Goal: Check status: Check status

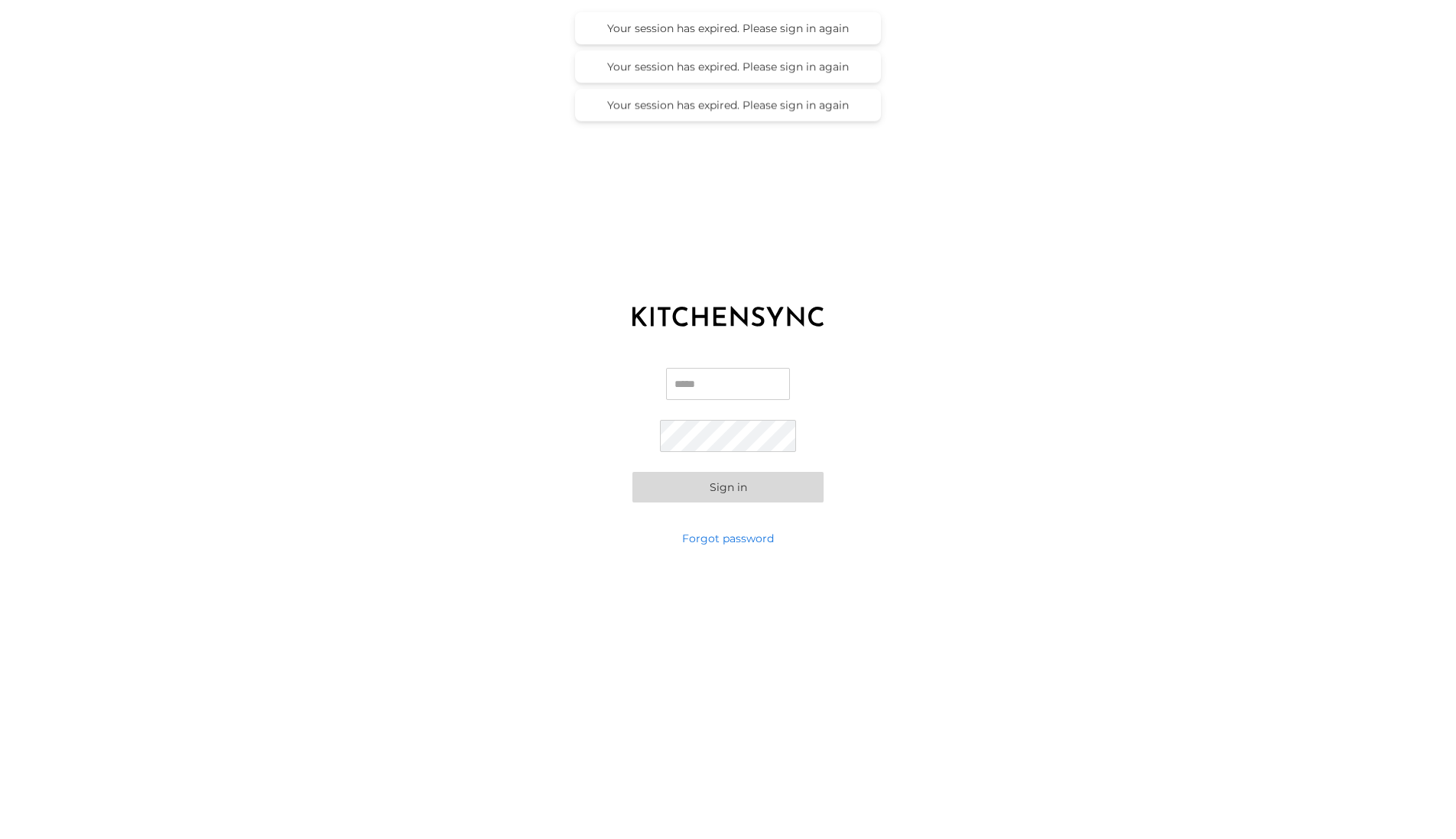
type input "**********"
click at [755, 495] on button "Sign in" at bounding box center [728, 487] width 191 height 30
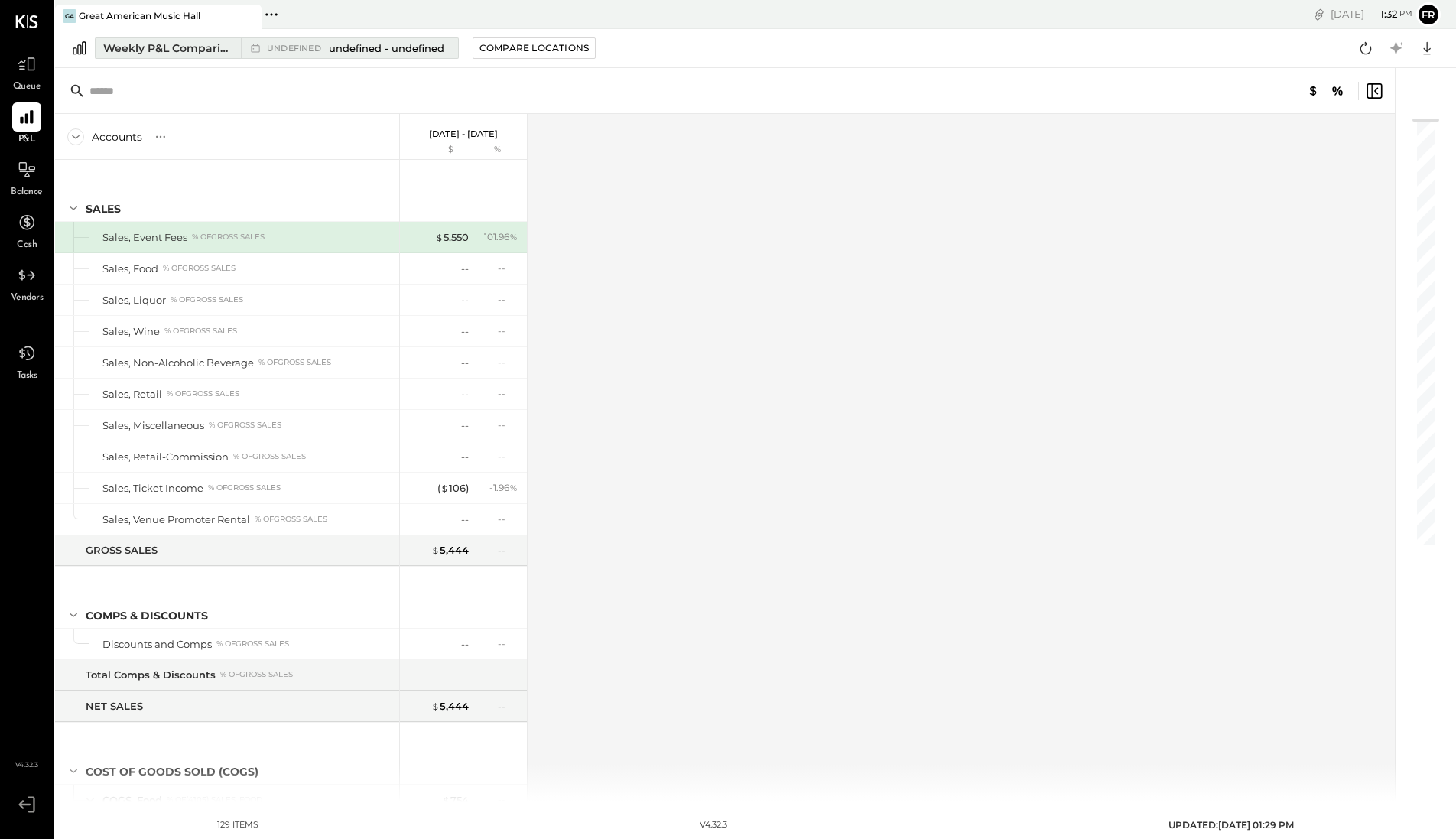
click at [193, 52] on div "Weekly P&L Comparison" at bounding box center [167, 49] width 128 height 16
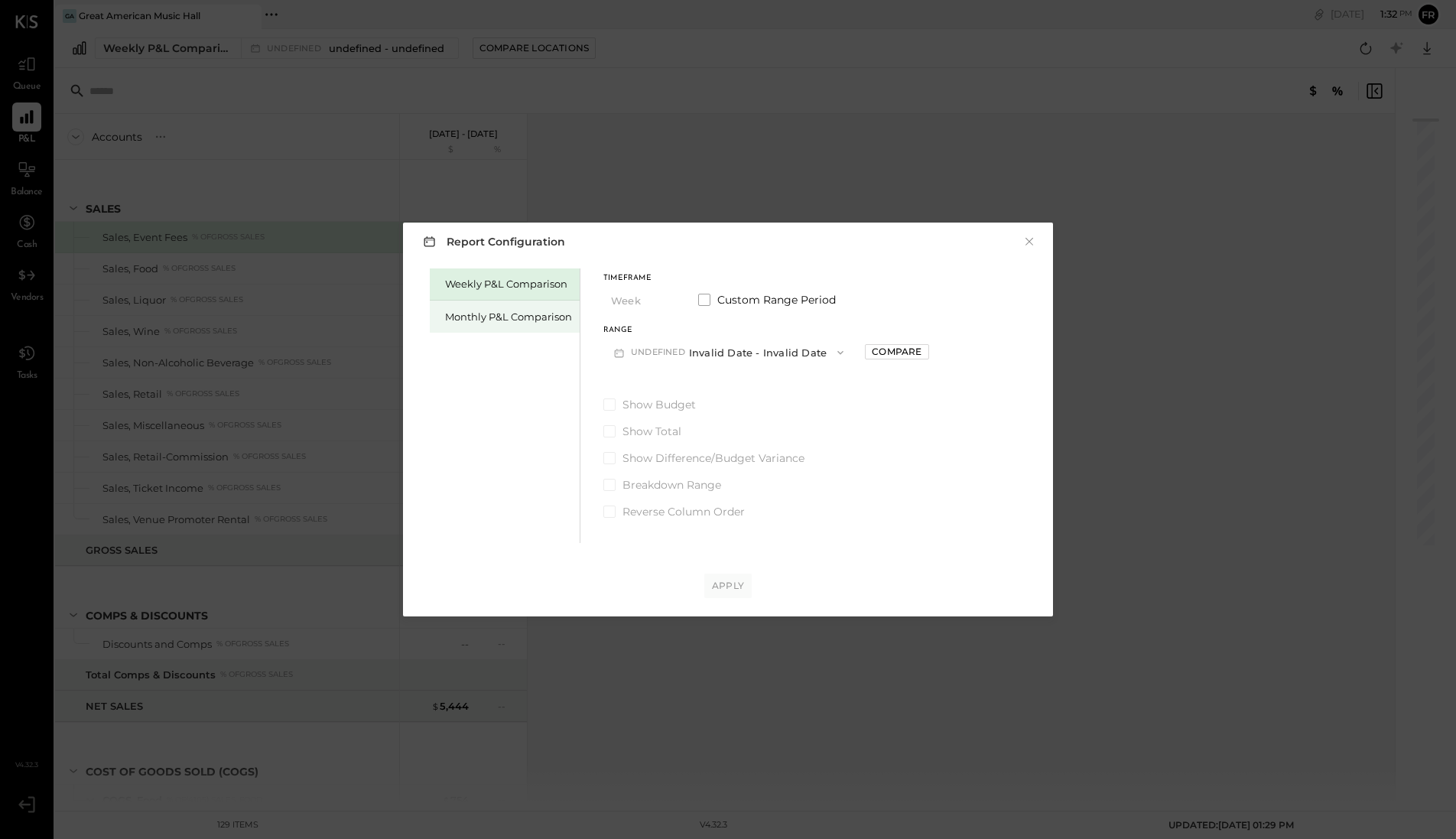
click at [552, 323] on div "Monthly P&L Comparison" at bounding box center [508, 316] width 127 height 15
click at [668, 303] on icon "button" at bounding box center [666, 301] width 13 height 13
click at [668, 303] on div "Month" at bounding box center [641, 301] width 75 height 27
click at [669, 356] on button "M08 [DATE] - [DATE]" at bounding box center [684, 351] width 162 height 28
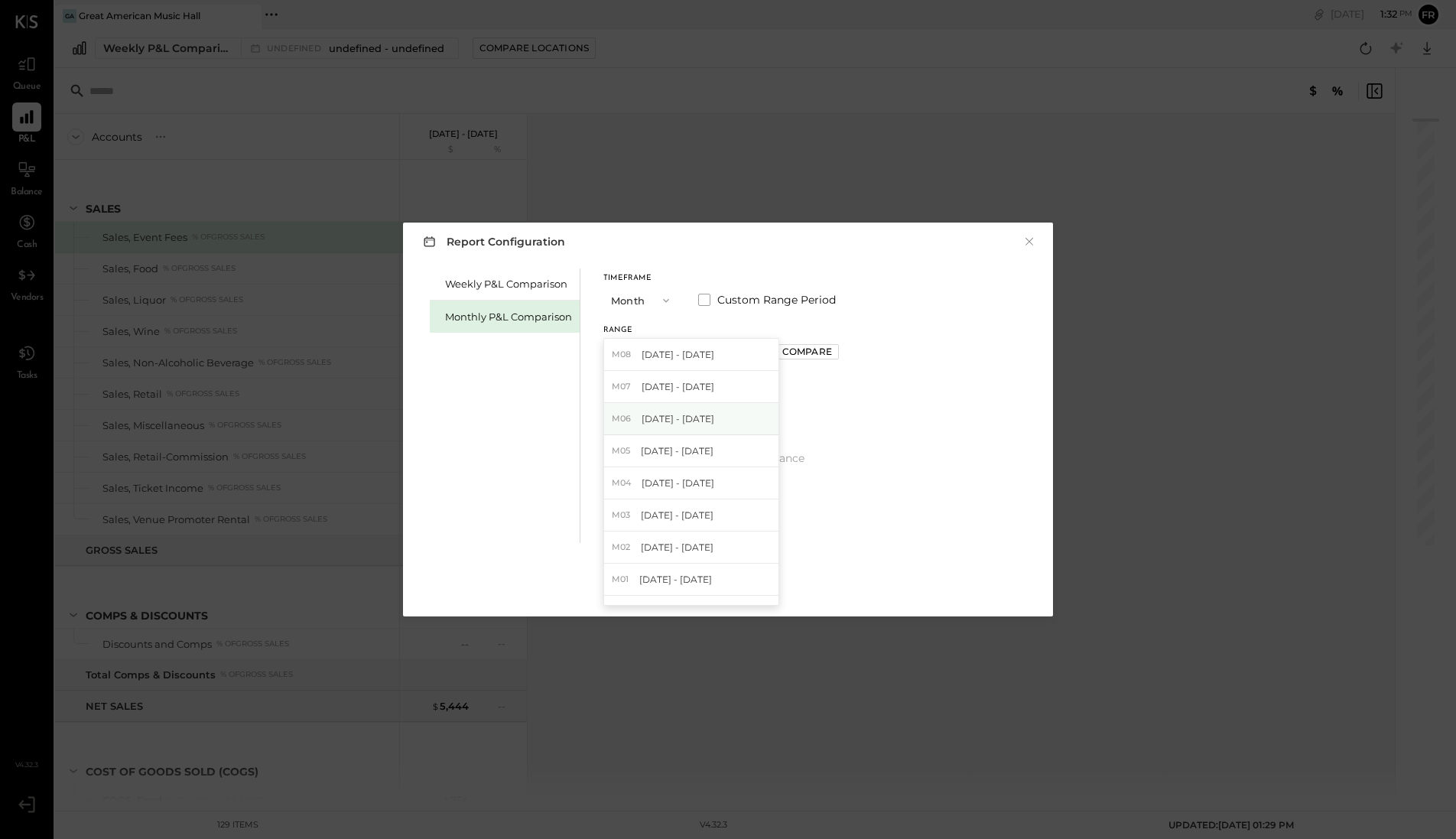
click at [660, 426] on div "M06 [DATE] - [DATE]" at bounding box center [691, 419] width 174 height 32
click at [726, 588] on div "Apply" at bounding box center [728, 585] width 32 height 13
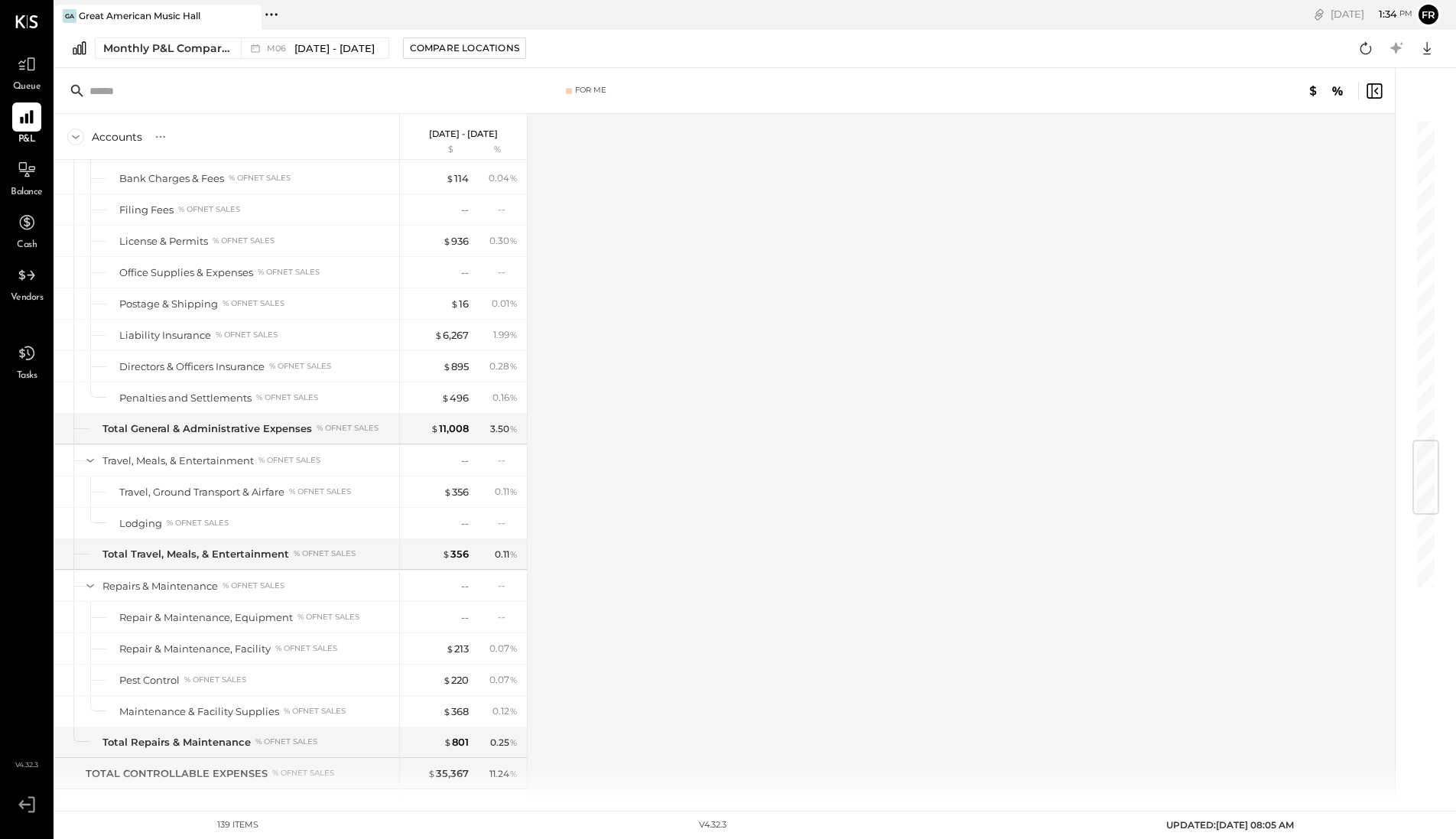
scroll to position [81, 0]
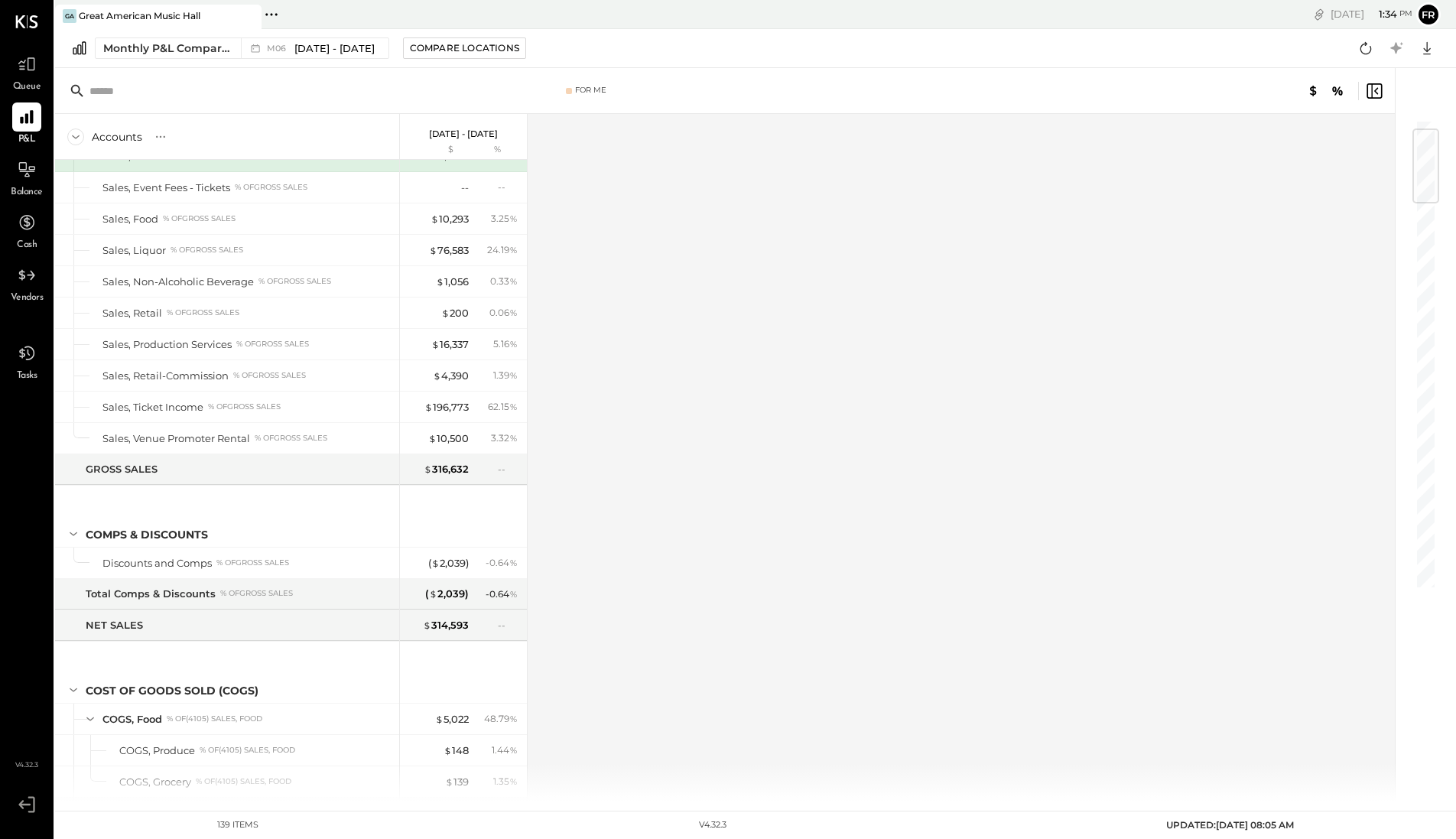
click at [1445, 219] on div "For Me Accounts S % GL [DATE] - [DATE] $ % SALES Sales, Event Fees % of GROSS S…" at bounding box center [755, 435] width 1401 height 734
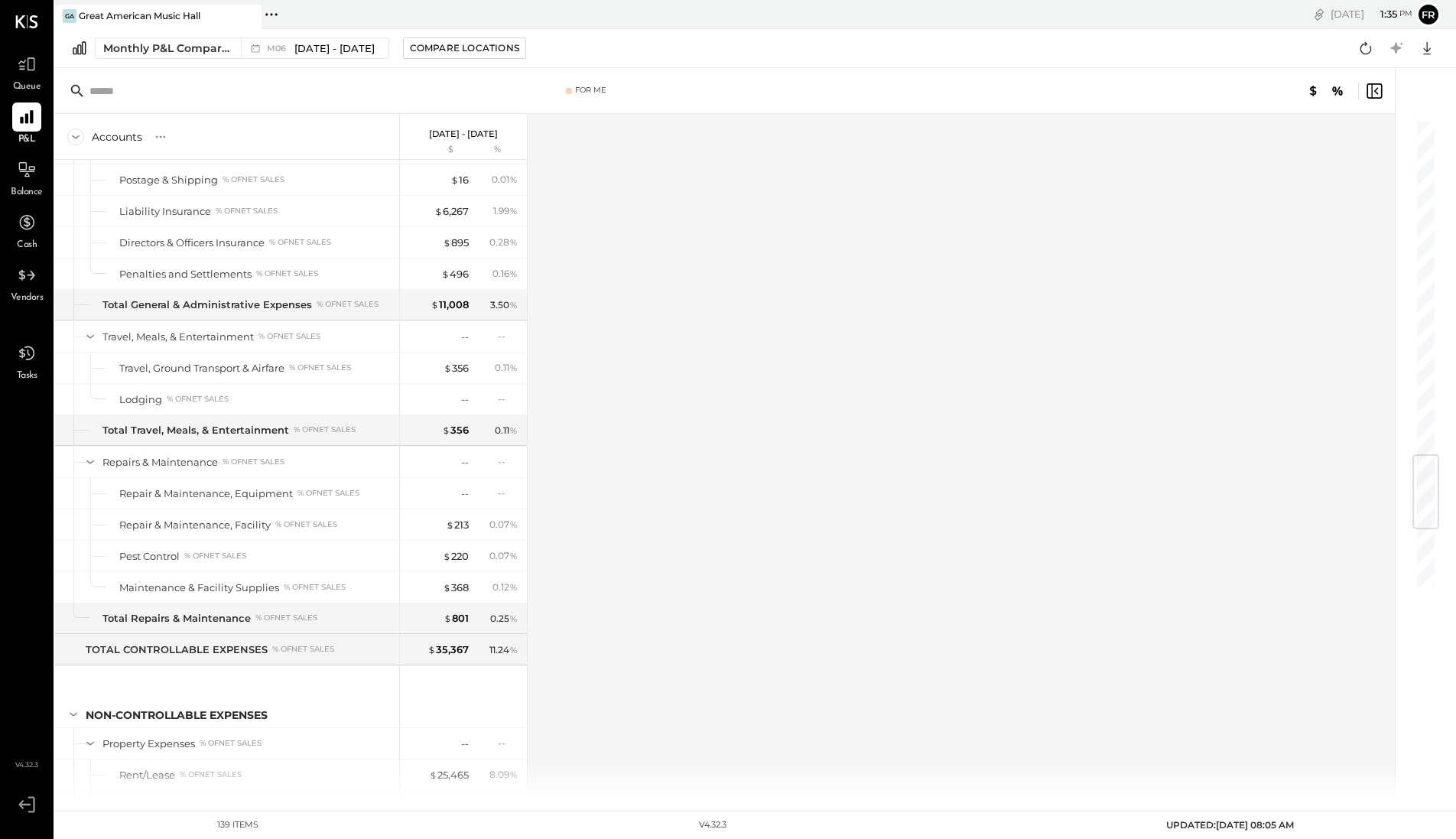
scroll to position [1917, 0]
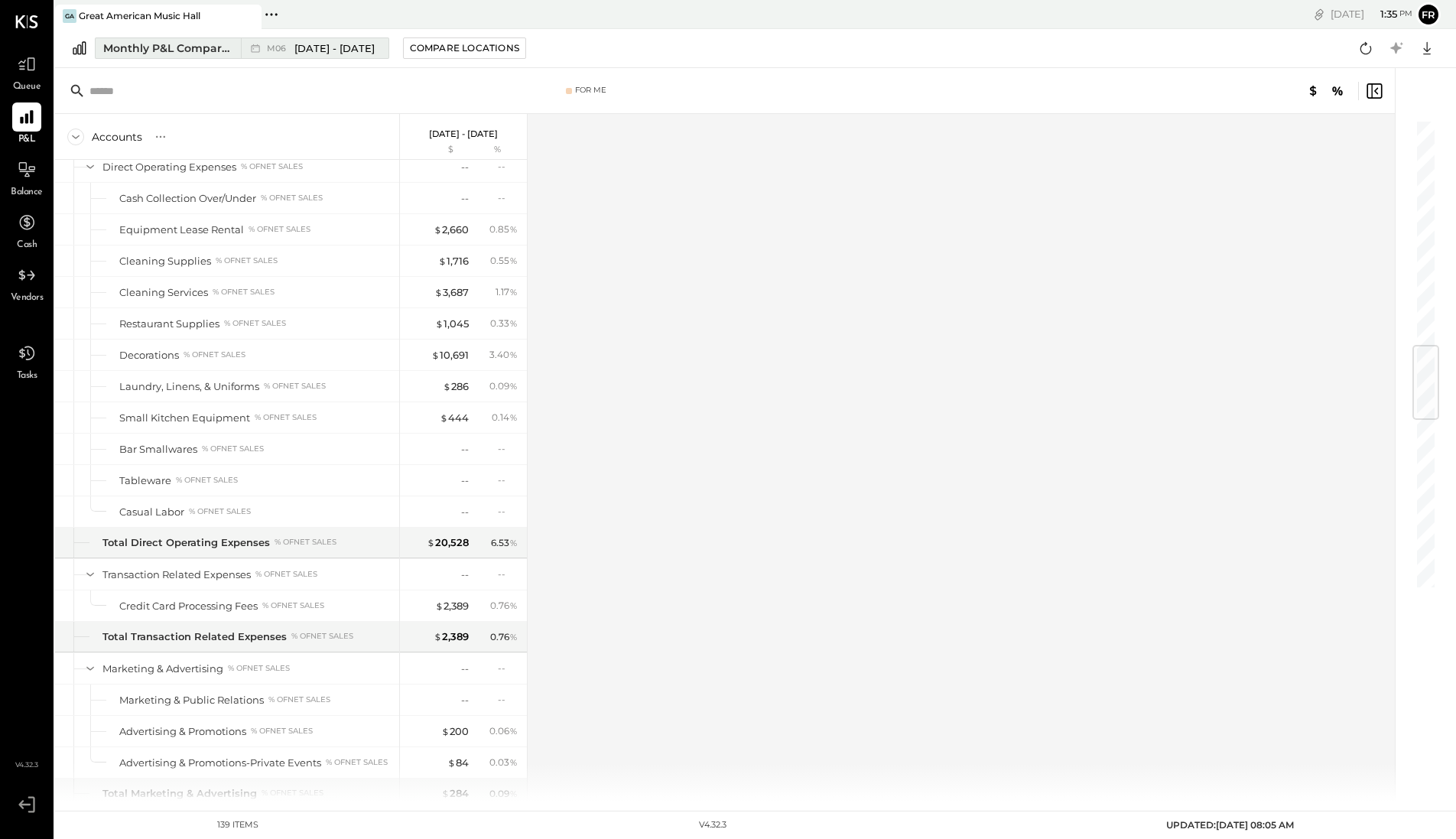
click at [350, 50] on span "[DATE] - [DATE]" at bounding box center [335, 48] width 81 height 15
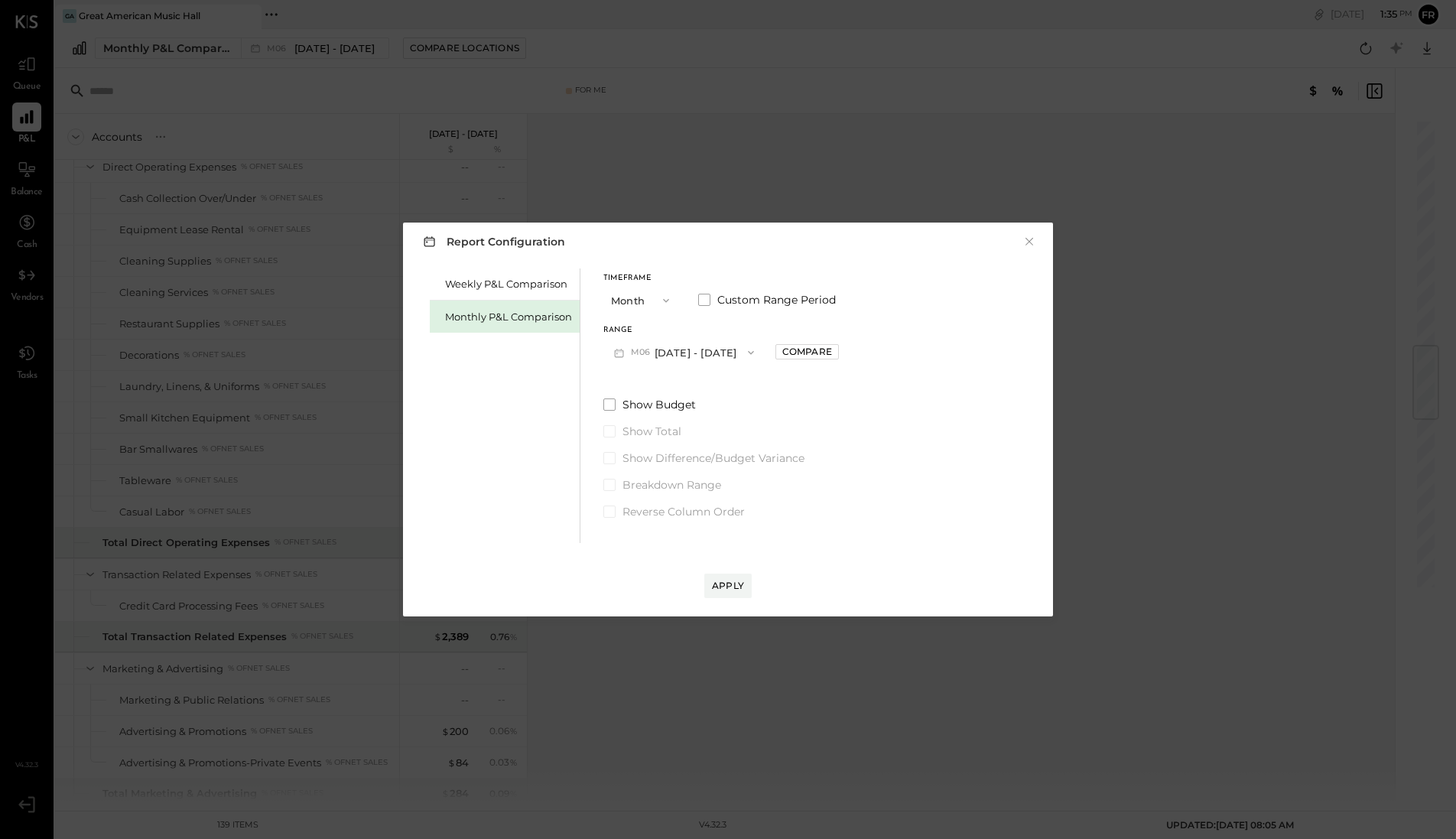
click at [494, 317] on div "Monthly P&L Comparison" at bounding box center [508, 316] width 127 height 15
click at [660, 352] on button "M08 [DATE] - [DATE]" at bounding box center [684, 351] width 162 height 28
click at [683, 393] on div "M07 [DATE] - [DATE]" at bounding box center [691, 386] width 174 height 32
click at [736, 584] on div "Apply" at bounding box center [728, 585] width 32 height 13
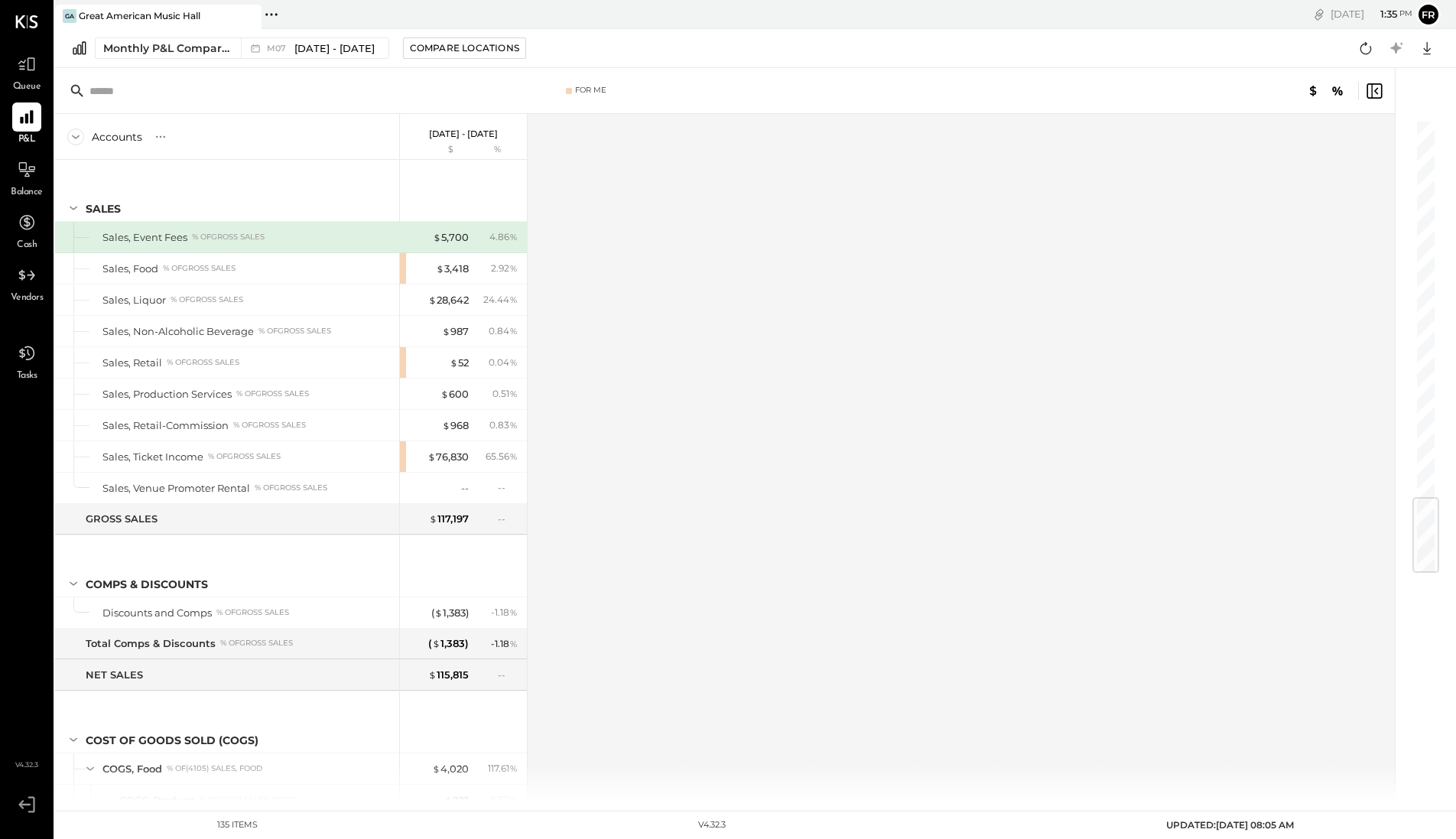
scroll to position [3216, 0]
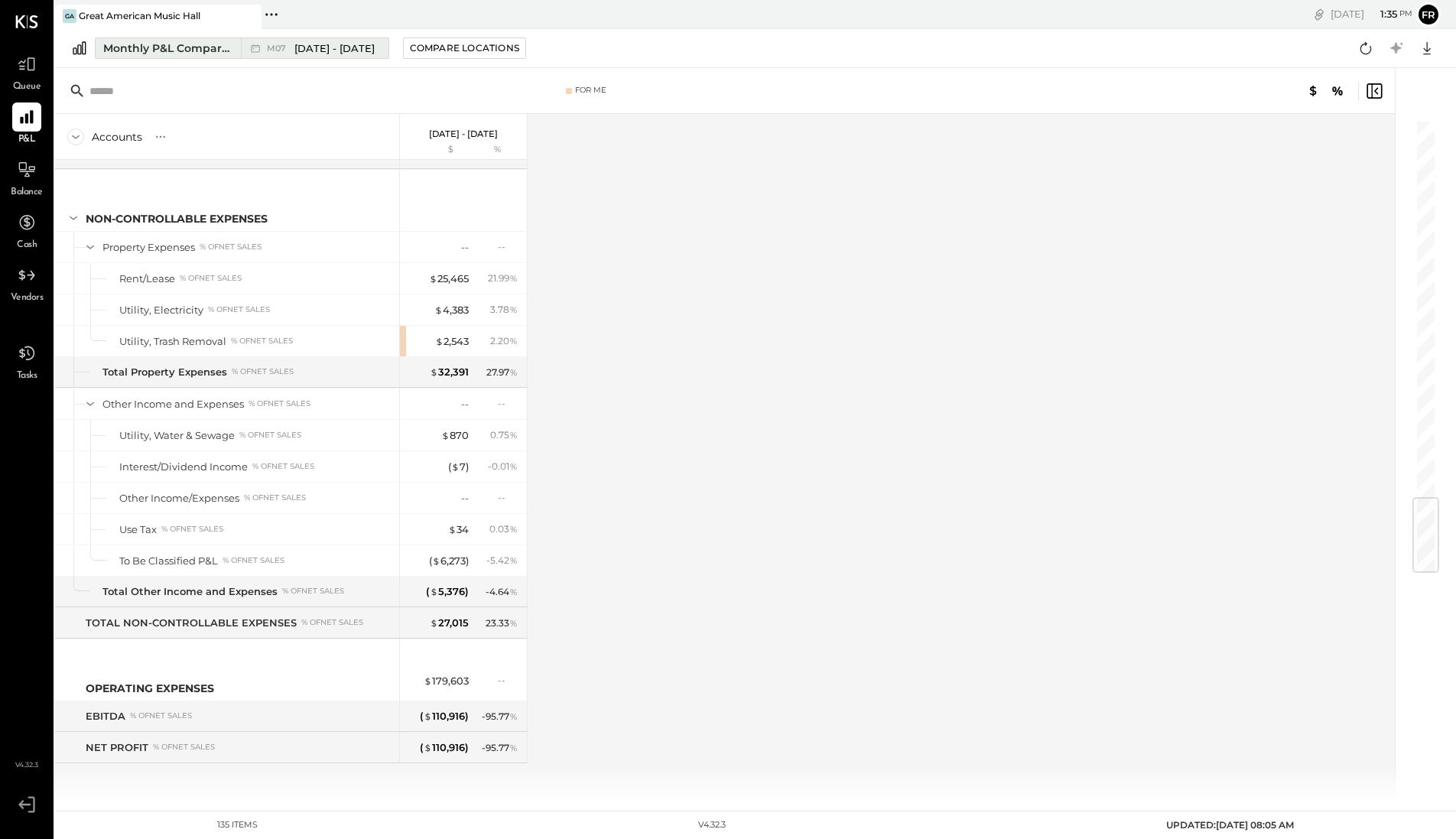
click at [324, 49] on span "[DATE] - [DATE]" at bounding box center [335, 48] width 81 height 15
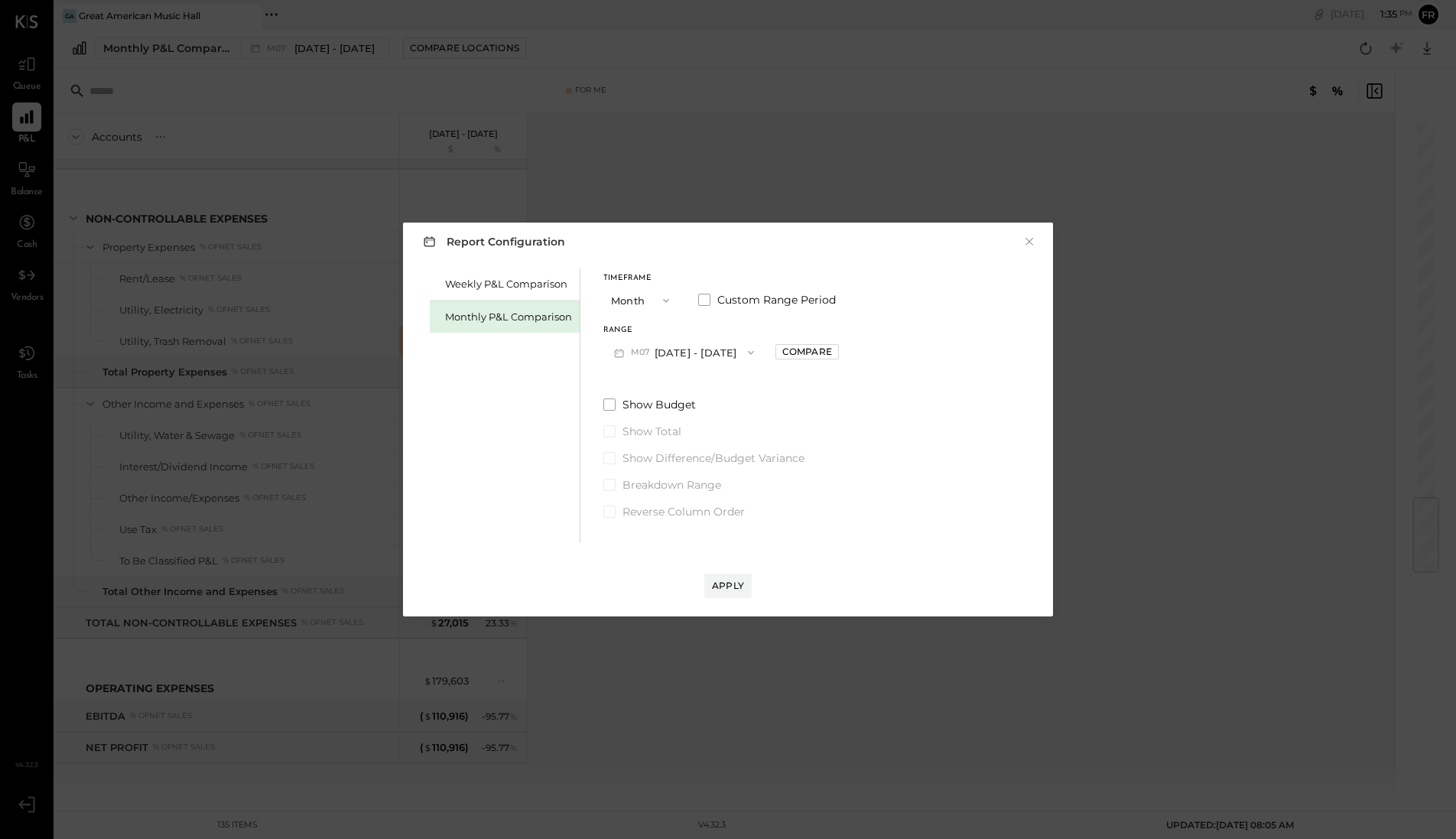
click at [704, 351] on button "M07 [DATE] - [DATE]" at bounding box center [684, 351] width 162 height 28
click at [696, 353] on span "[DATE] - [DATE]" at bounding box center [677, 354] width 73 height 13
click at [719, 587] on div "Apply" at bounding box center [728, 585] width 32 height 13
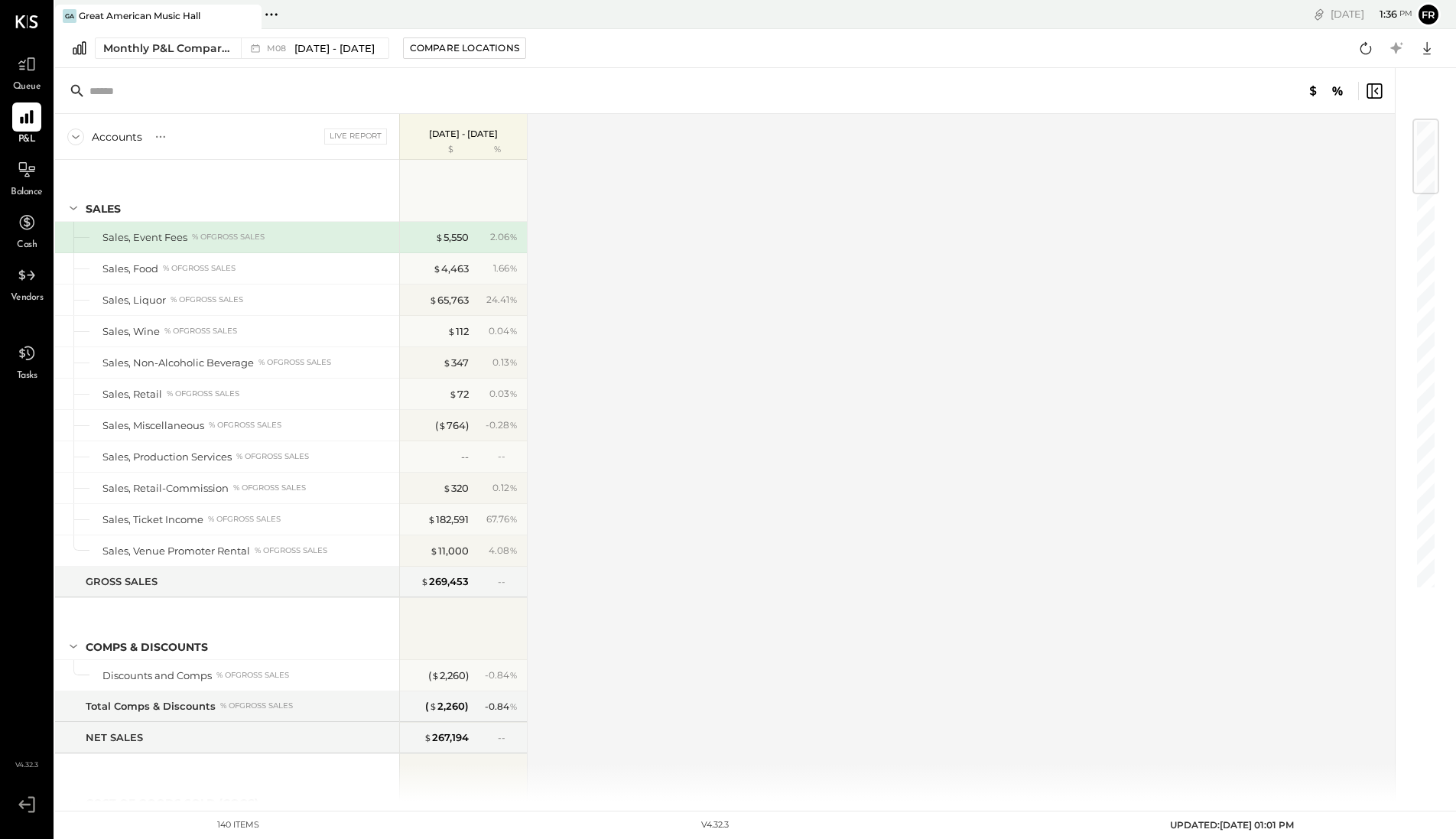
scroll to position [3341, 0]
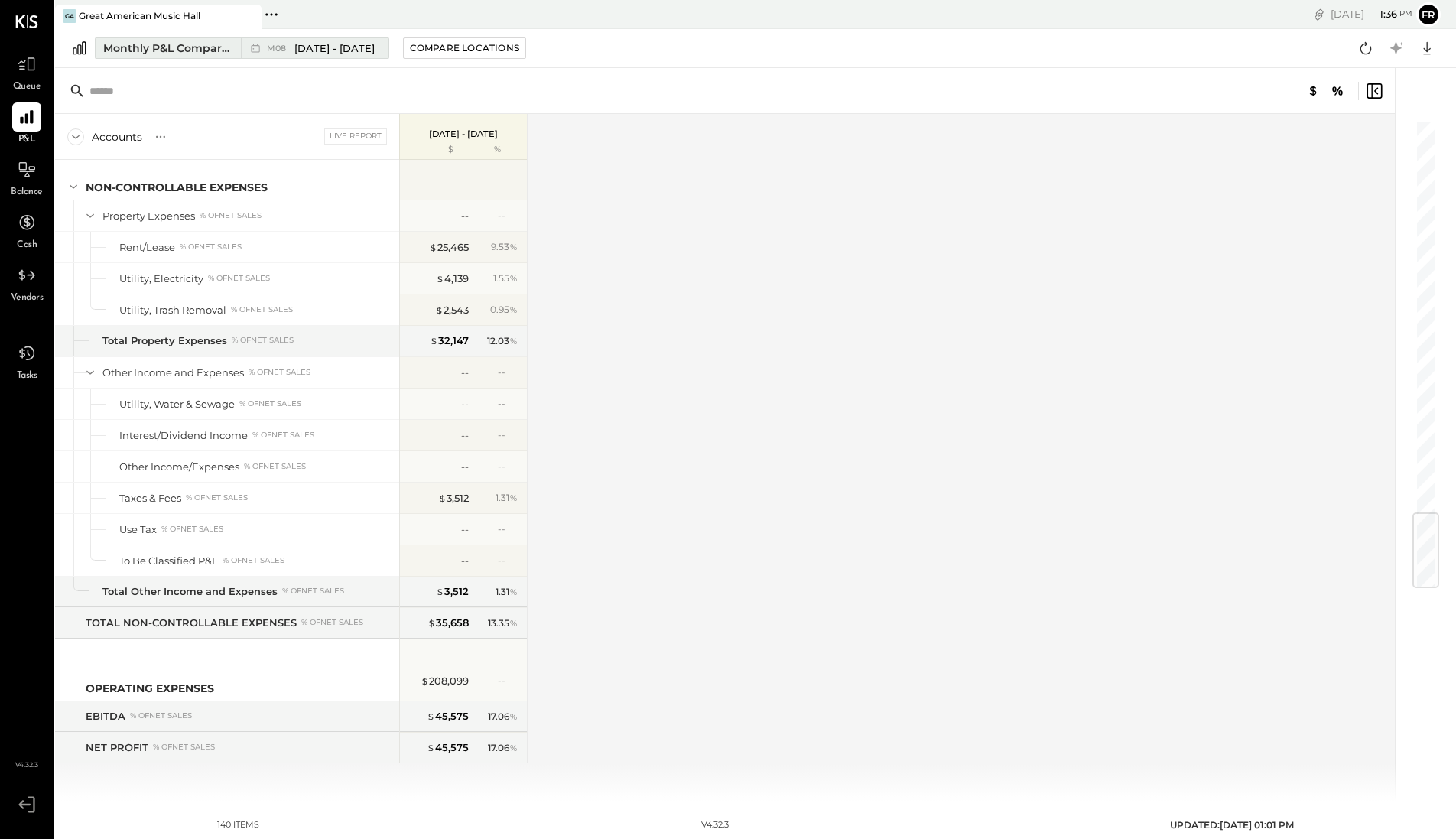
click at [333, 45] on span "[DATE] - [DATE]" at bounding box center [335, 48] width 81 height 15
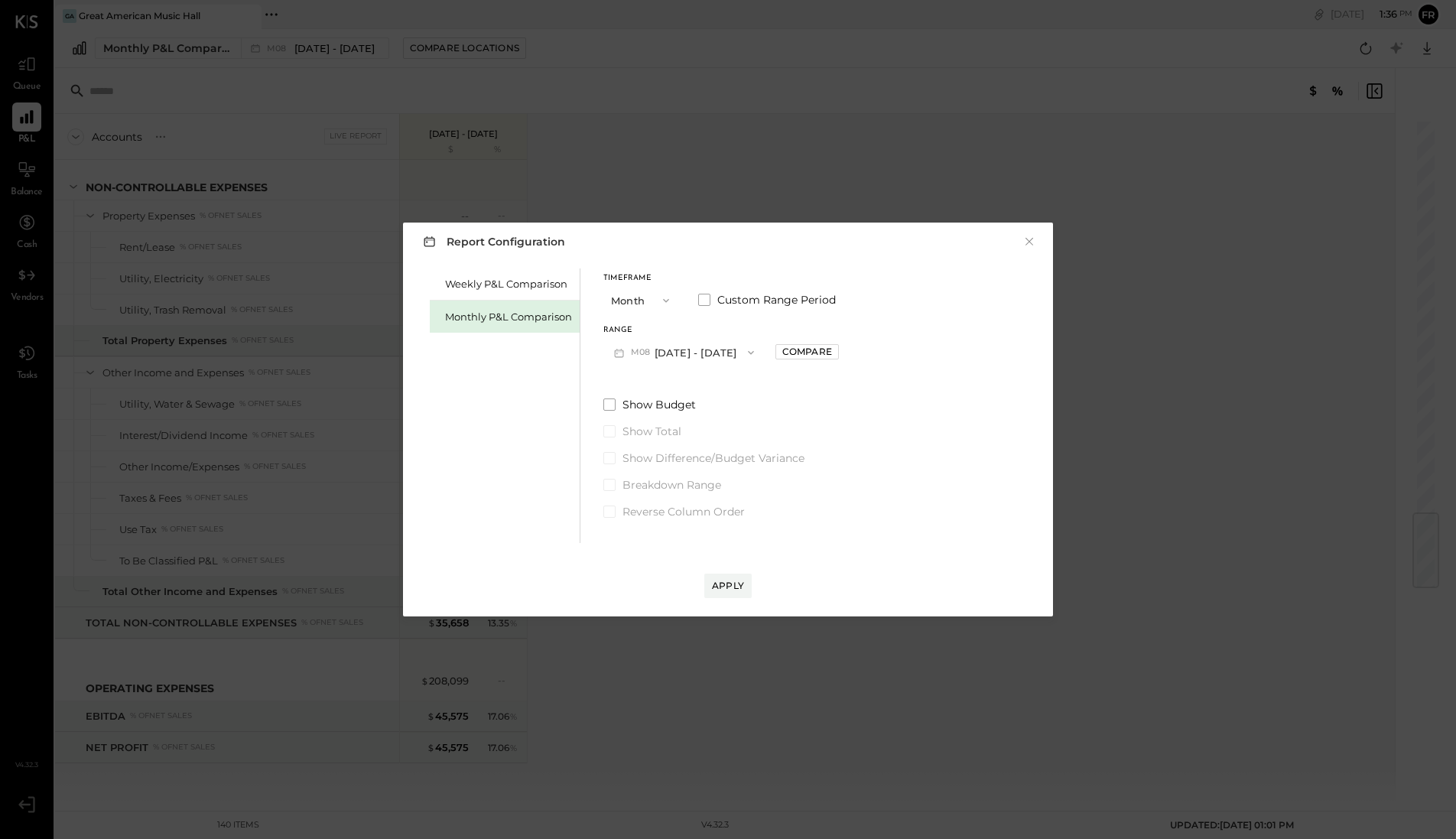
click at [666, 349] on button "M08 [DATE] - [DATE]" at bounding box center [684, 351] width 162 height 28
click at [666, 449] on span "[DATE] - [DATE]" at bounding box center [676, 451] width 73 height 13
click at [737, 584] on div "Apply" at bounding box center [728, 585] width 32 height 13
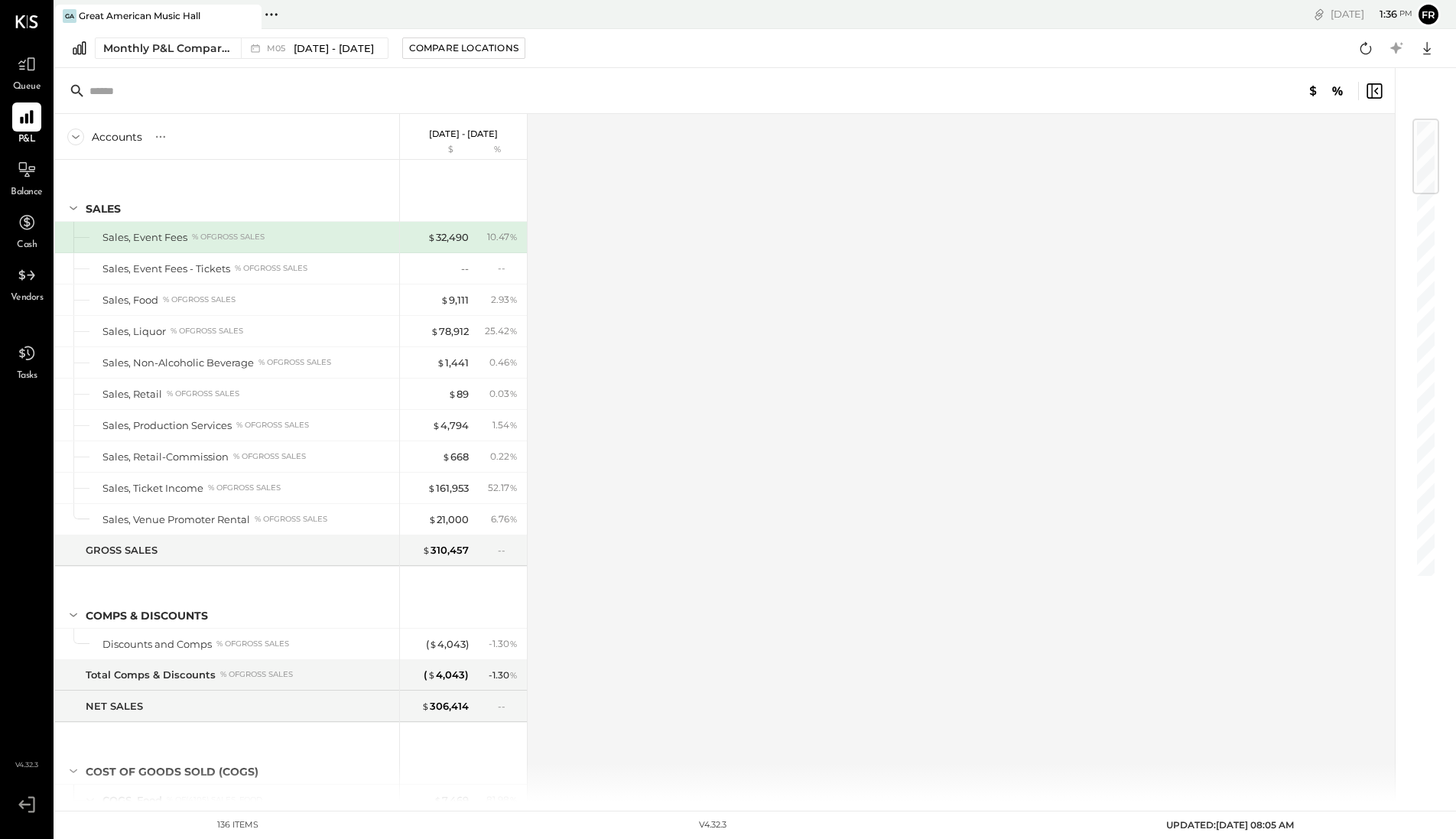
scroll to position [3211, 0]
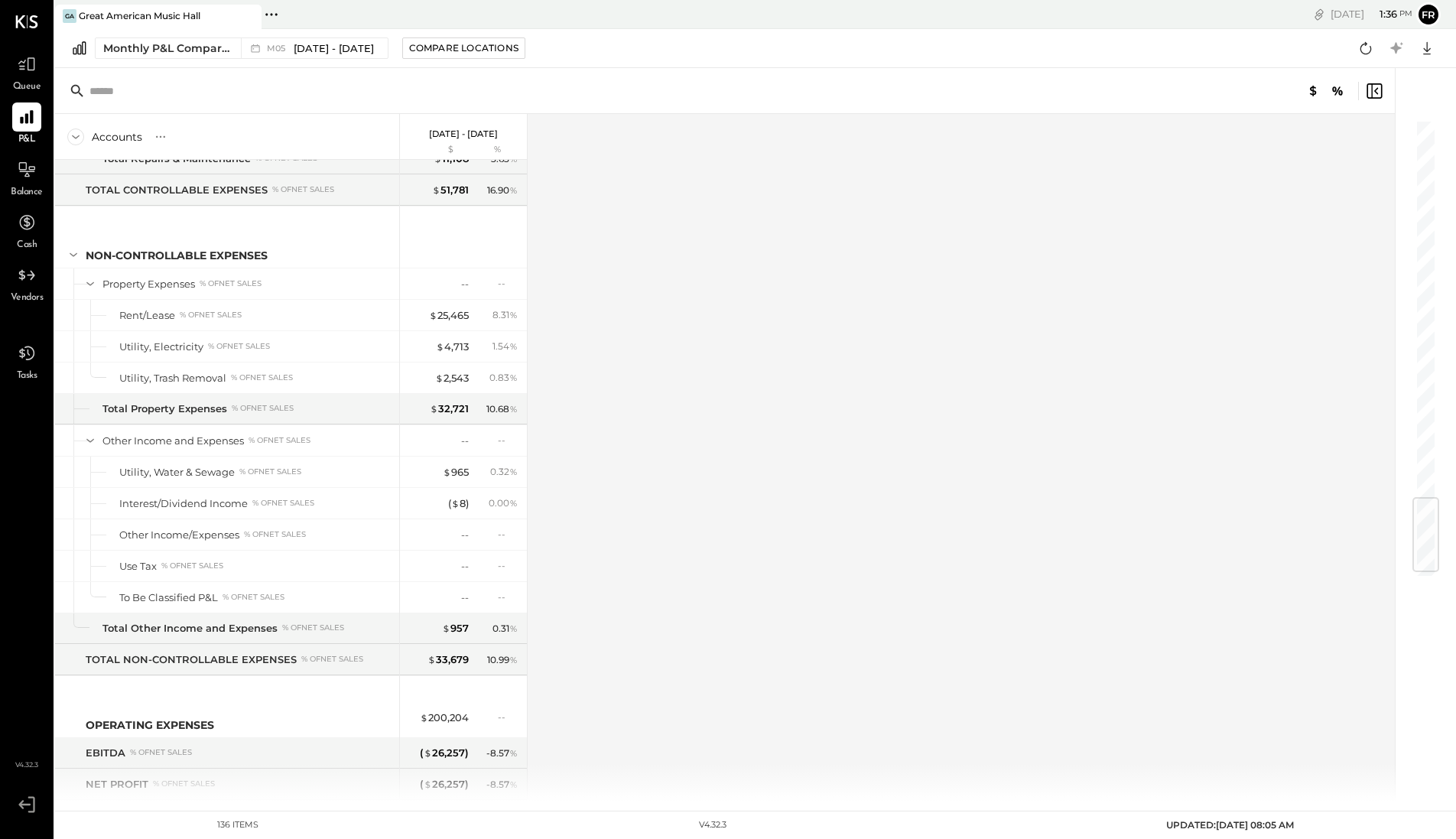
drag, startPoint x: 1219, startPoint y: 580, endPoint x: 1229, endPoint y: 655, distance: 75.7
click at [1229, 655] on div "Accounts S % GL [DATE] - [DATE] $ % SALES Sales, Event Fees % of GROSS SALES Sa…" at bounding box center [726, 457] width 1342 height 687
